Goal: Navigation & Orientation: Find specific page/section

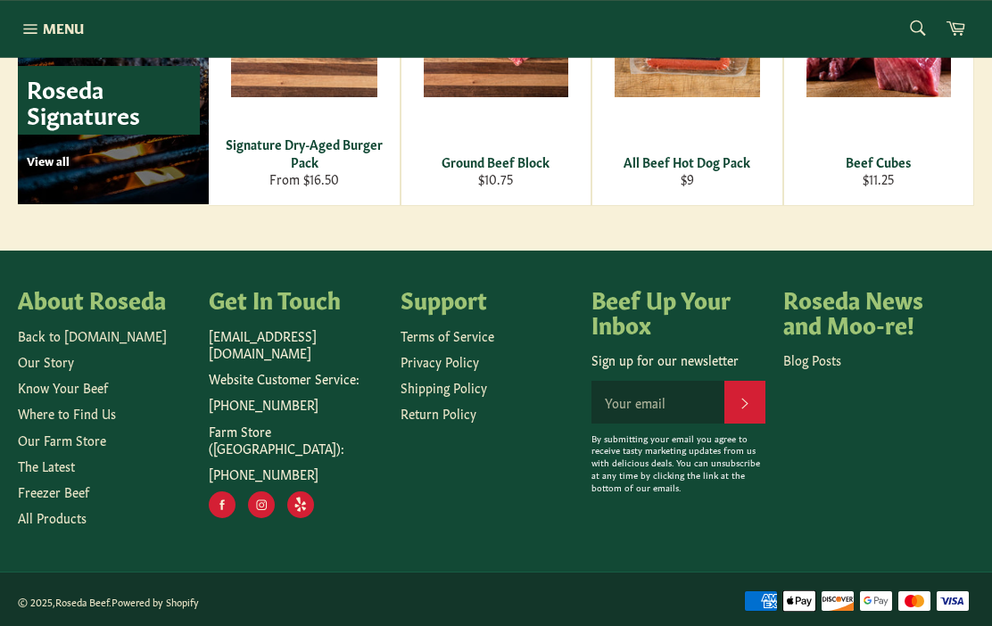
scroll to position [2617, 0]
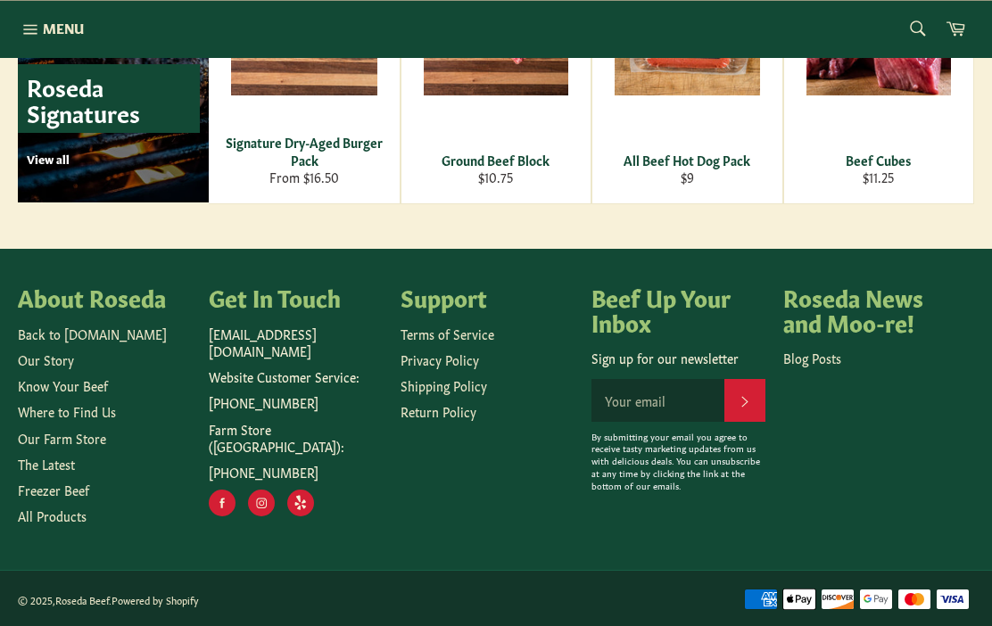
click at [164, 475] on ul "Back to Roseda.com Our Story Know Your Beef Where to Find Us Our Farm Store The…" at bounding box center [104, 426] width 173 height 200
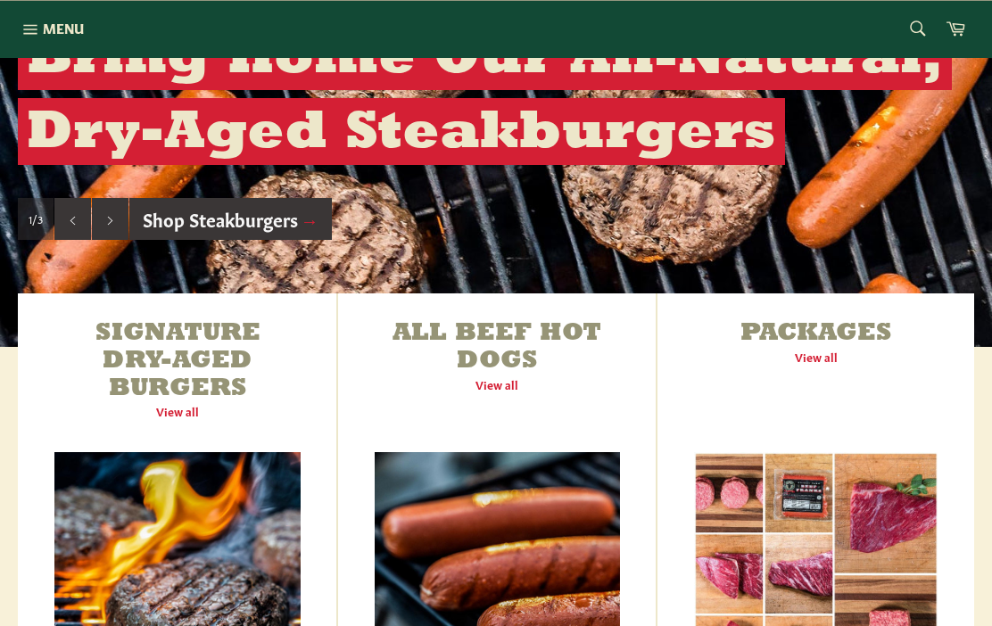
scroll to position [0, 0]
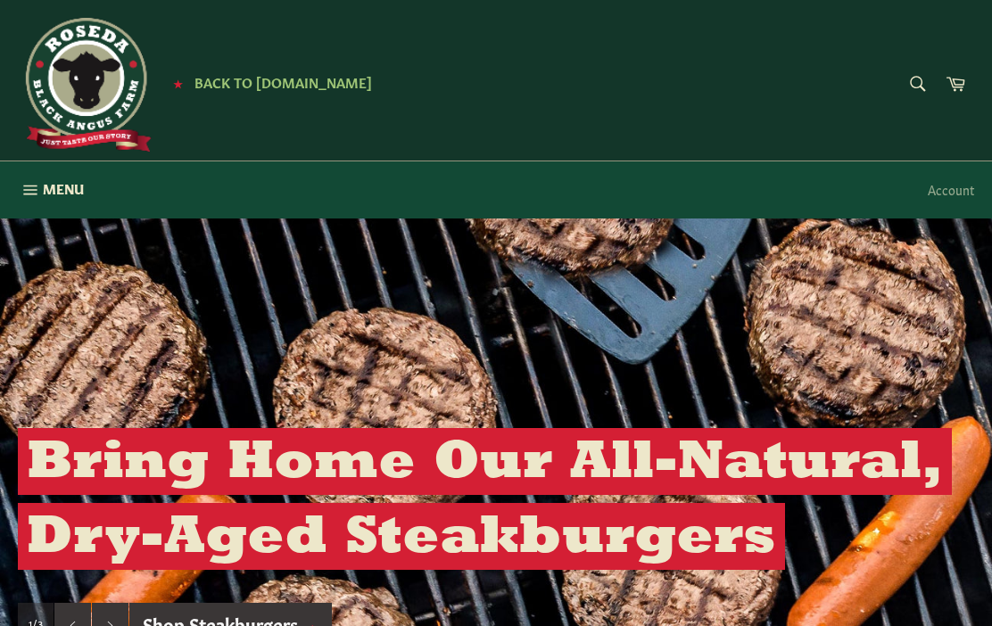
click at [32, 186] on icon "button" at bounding box center [31, 190] width 20 height 20
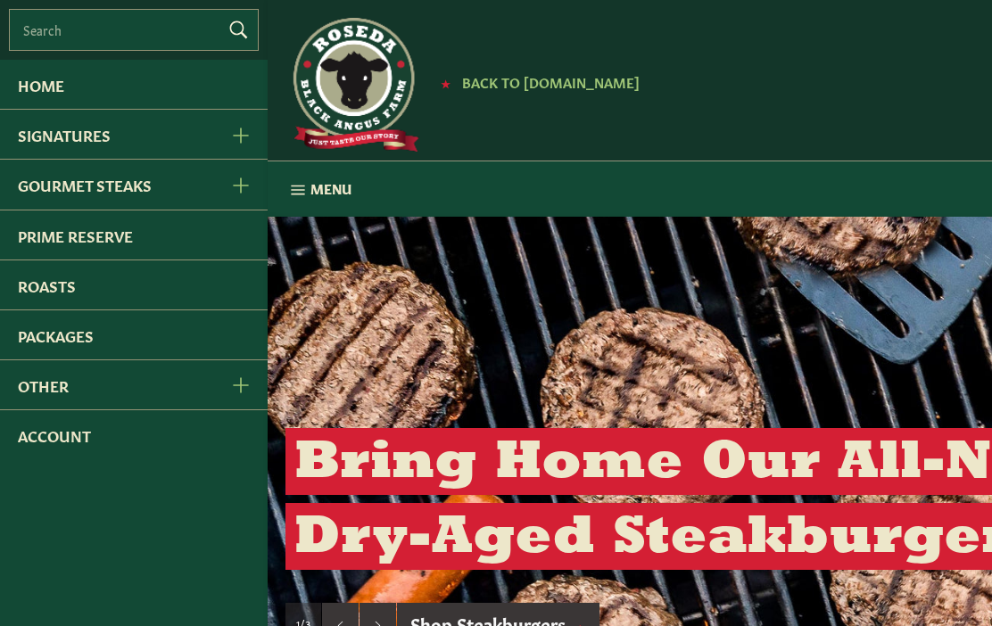
click at [31, 93] on link "Home" at bounding box center [134, 84] width 268 height 49
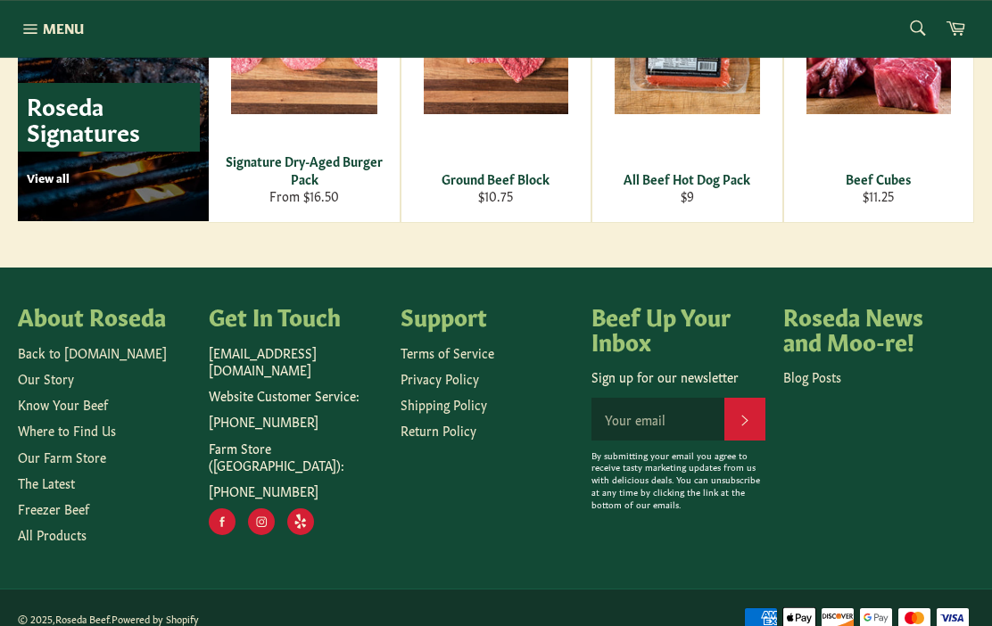
scroll to position [2617, 0]
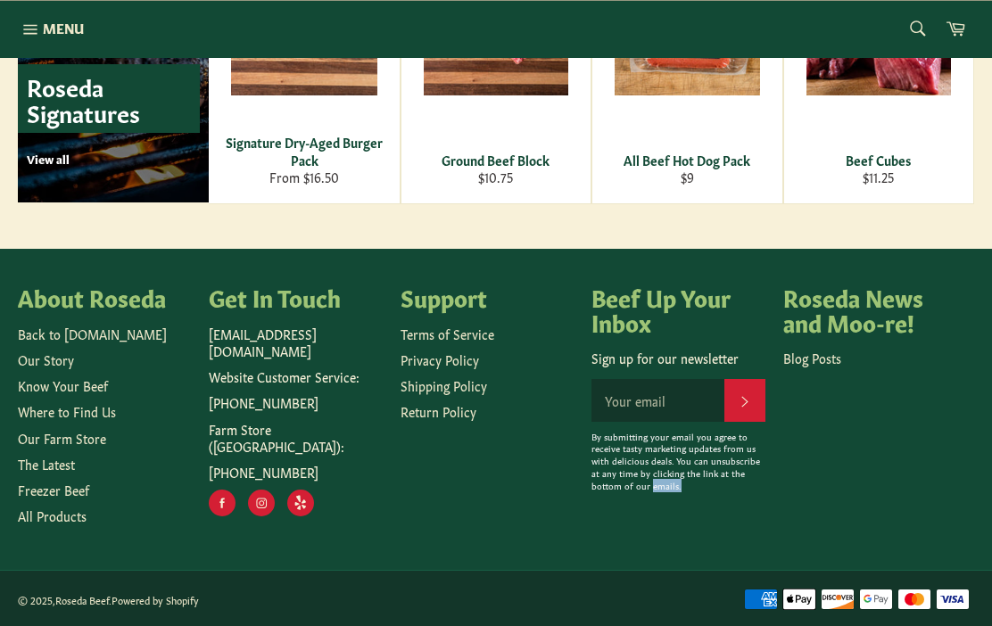
click at [732, 526] on div "Beef Up Your Inbox Sign up for our newsletter Subscribe By submitting your emai…" at bounding box center [677, 411] width 173 height 252
click at [54, 465] on link "The Latest" at bounding box center [46, 464] width 57 height 18
click at [54, 468] on link "The Latest" at bounding box center [46, 464] width 57 height 18
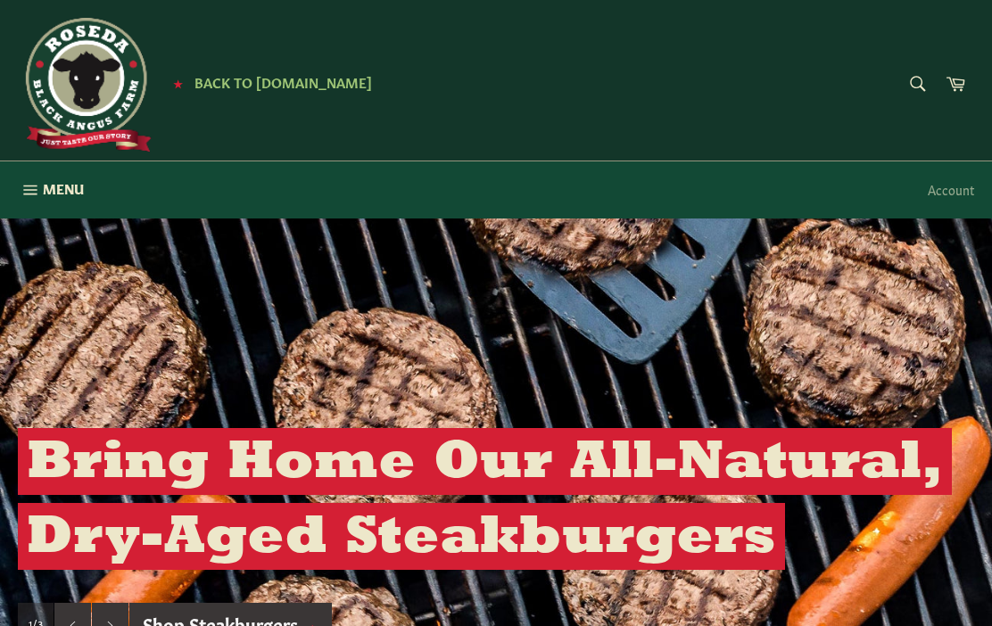
click at [29, 195] on icon "button" at bounding box center [31, 190] width 20 height 20
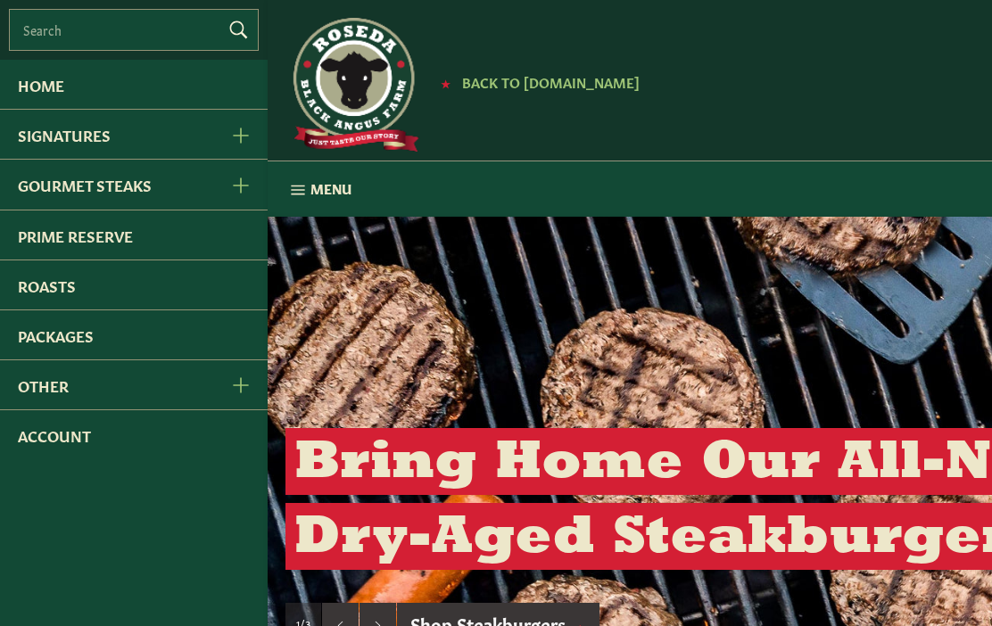
click at [36, 392] on link "Other" at bounding box center [105, 384] width 211 height 49
